Goal: Transaction & Acquisition: Register for event/course

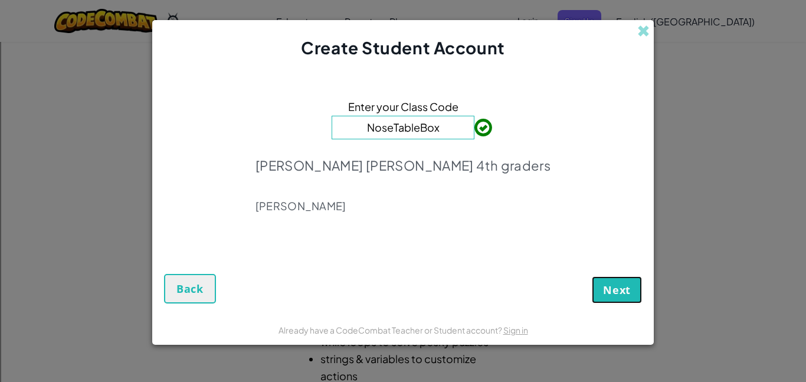
click at [615, 290] on span "Next" at bounding box center [617, 290] width 28 height 14
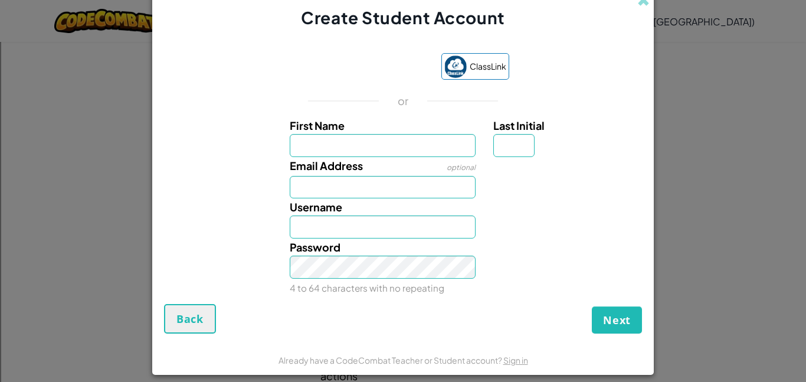
click at [384, 31] on form "ClassLink or First Name Last Initial Email Address optional Username Password 4…" at bounding box center [403, 187] width 502 height 315
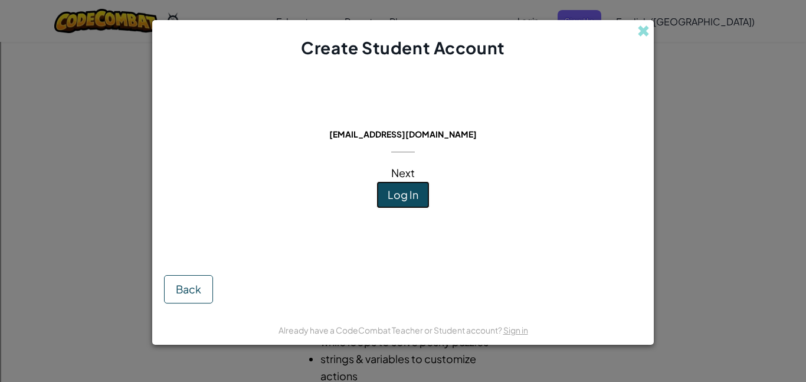
click at [416, 197] on span "Log In" at bounding box center [403, 195] width 31 height 14
